Goal: Find specific page/section: Find specific page/section

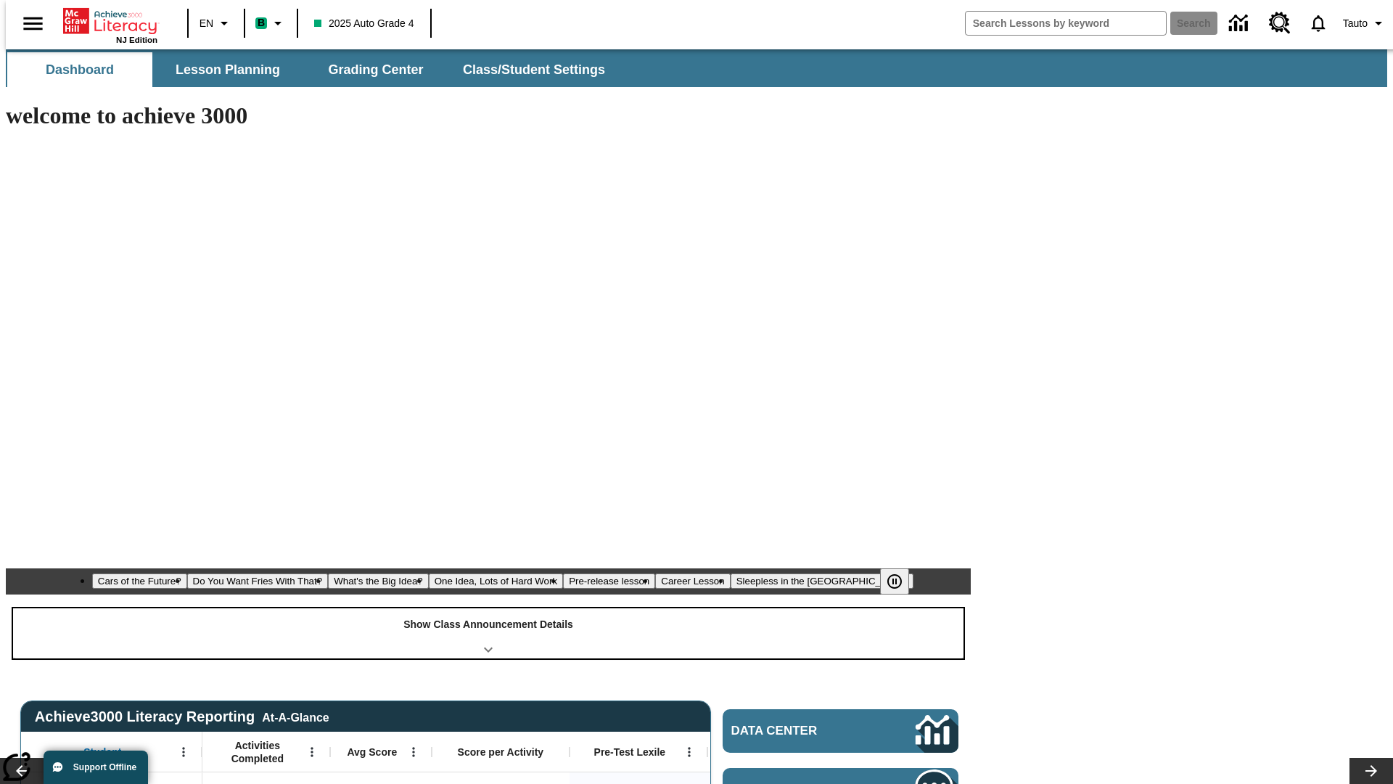
click at [488, 608] on div "Show Class Announcement Details" at bounding box center [488, 633] width 951 height 50
